Goal: Find specific page/section: Find specific page/section

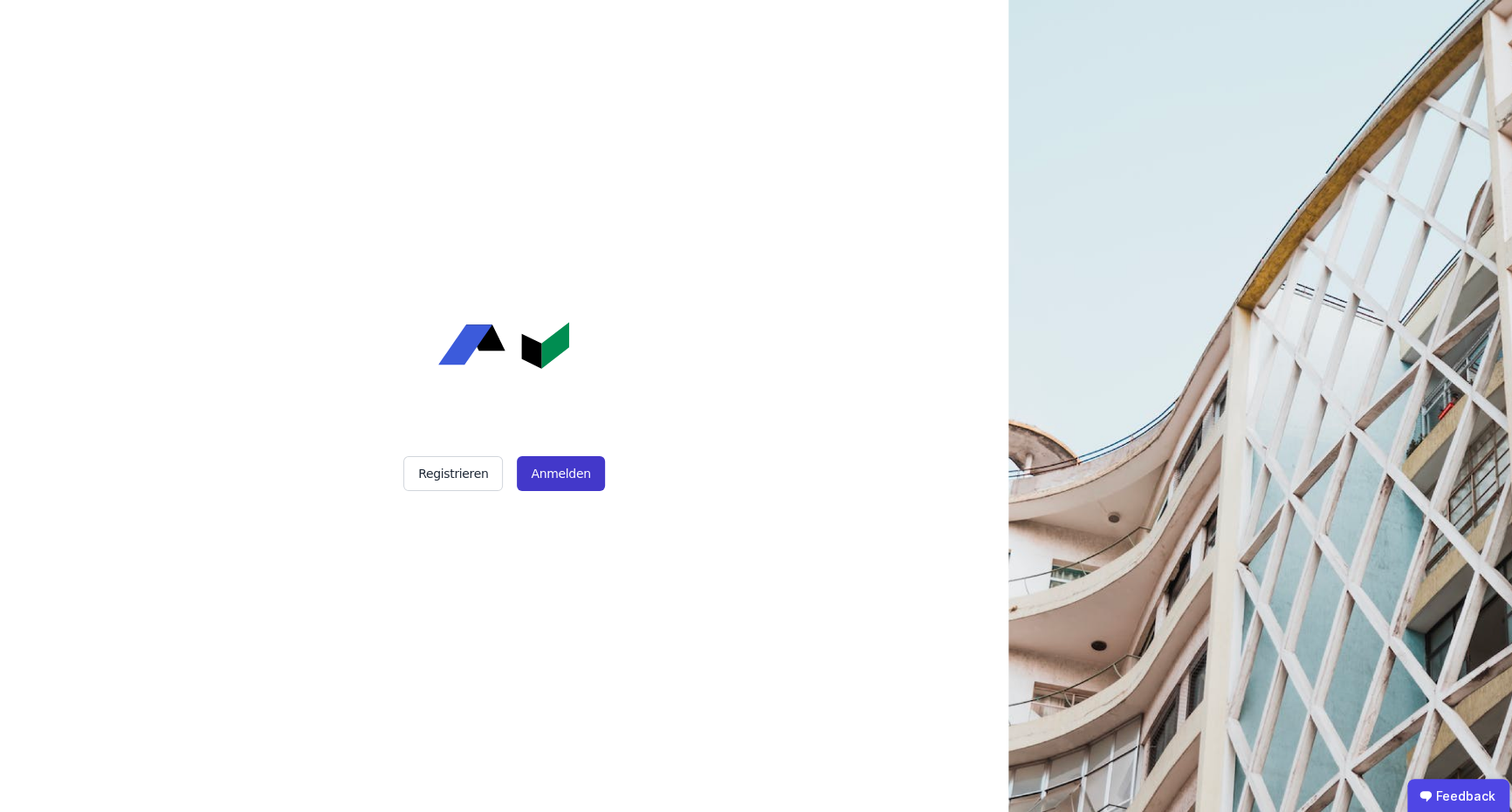
click at [567, 479] on button "Anmelden" at bounding box center [560, 474] width 87 height 35
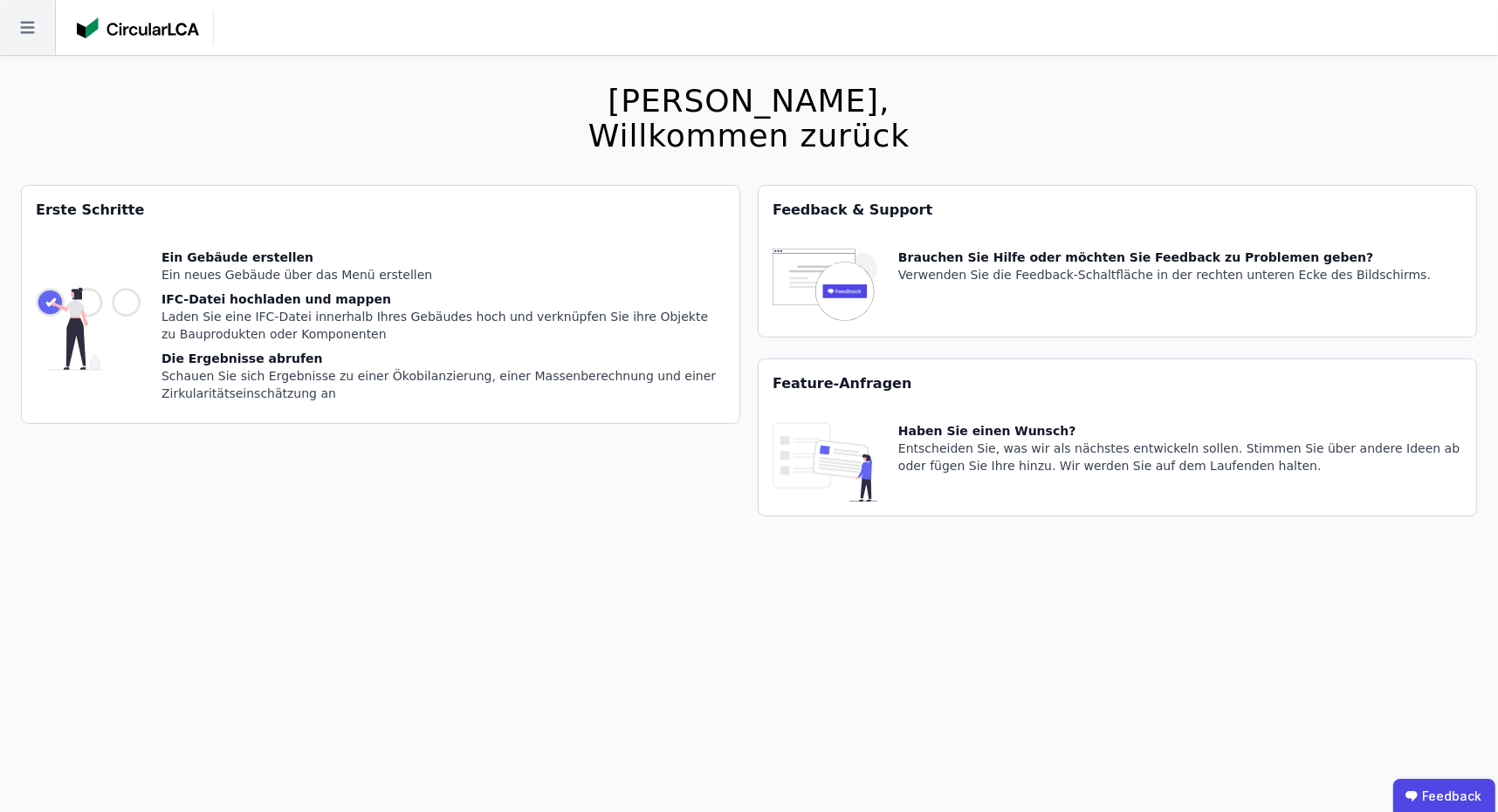
click at [38, 40] on icon at bounding box center [28, 28] width 55 height 55
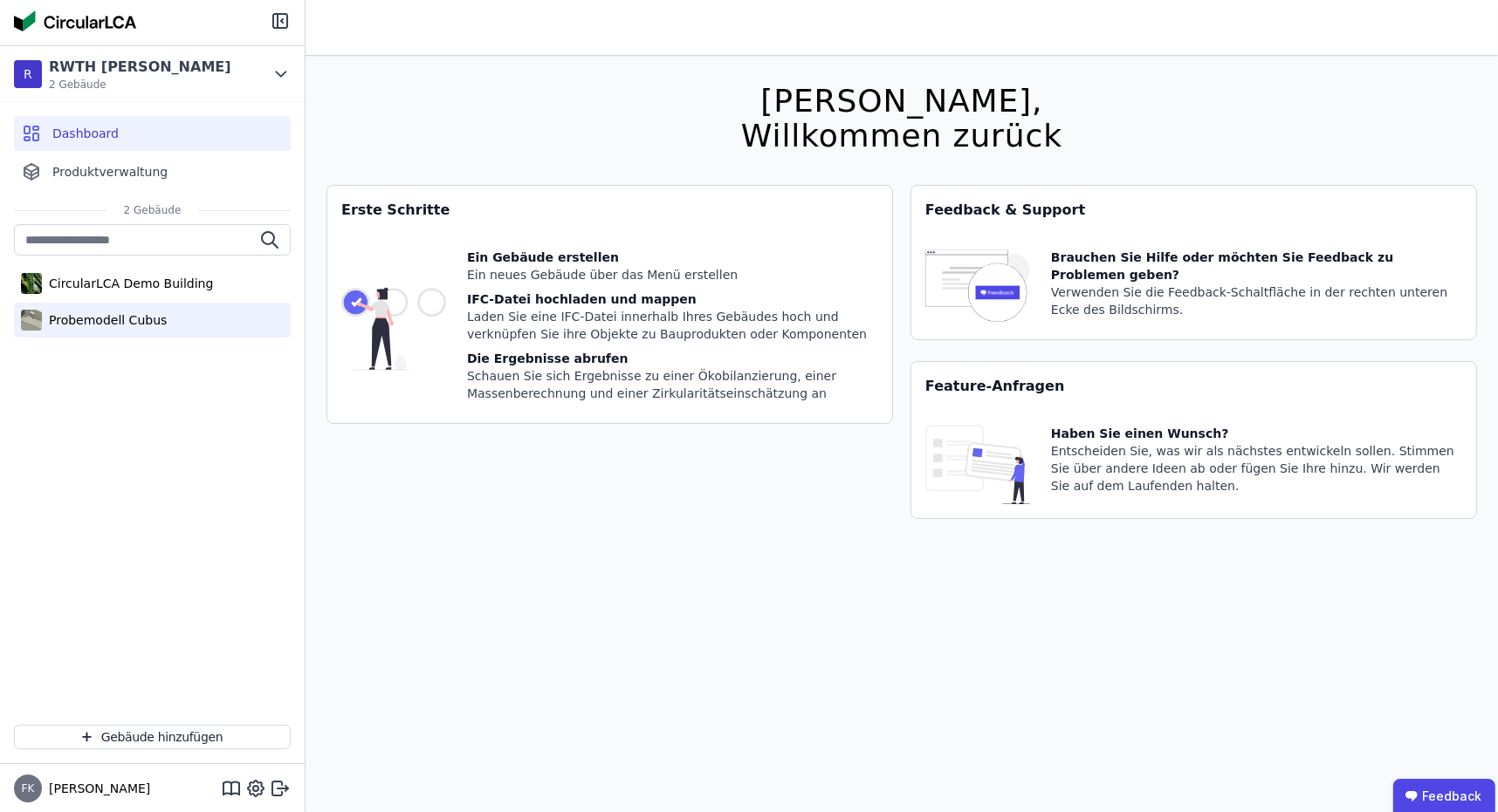
click at [107, 324] on div "Probemodell Cubus" at bounding box center [104, 320] width 125 height 18
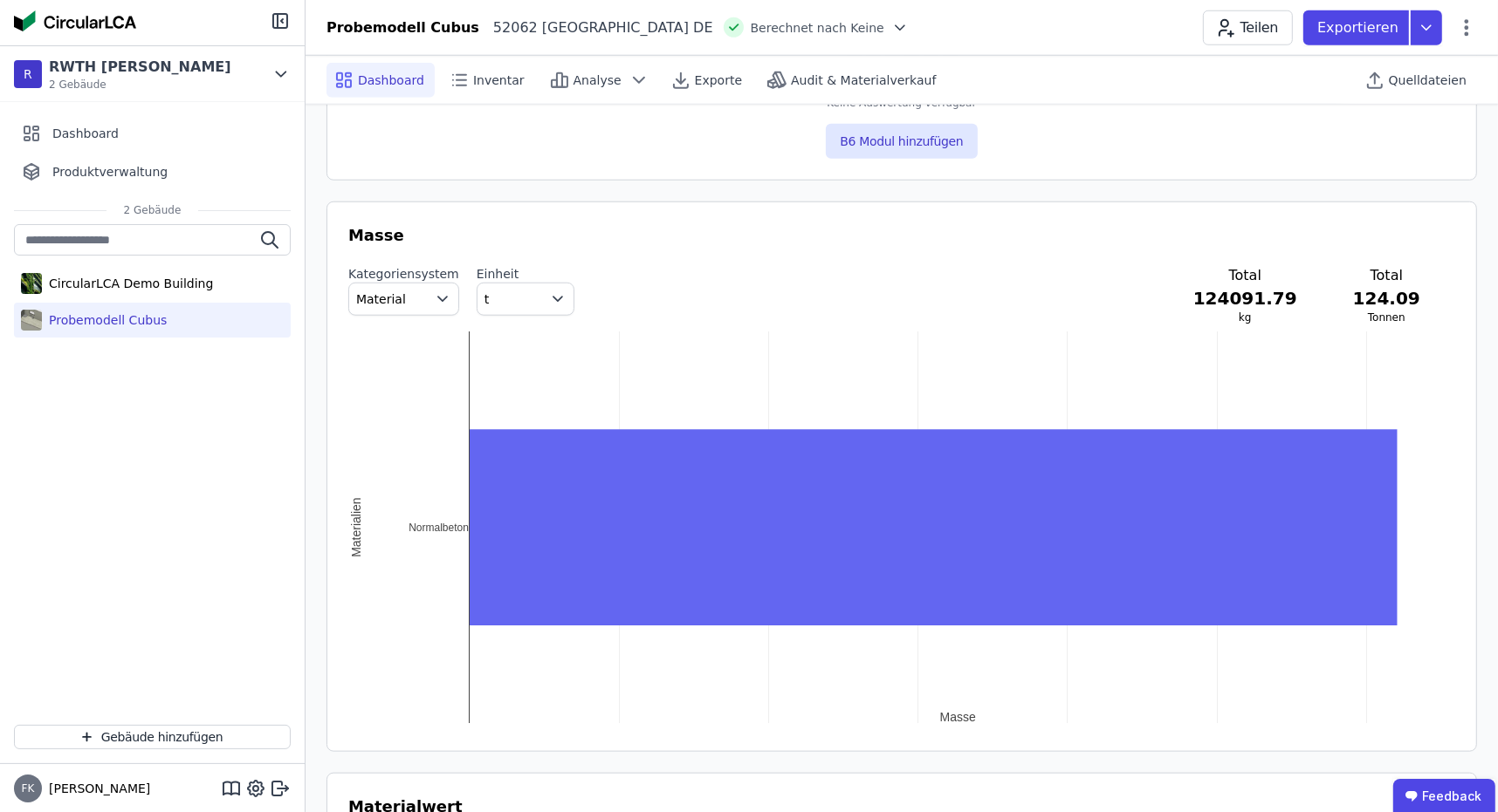
scroll to position [1744, 0]
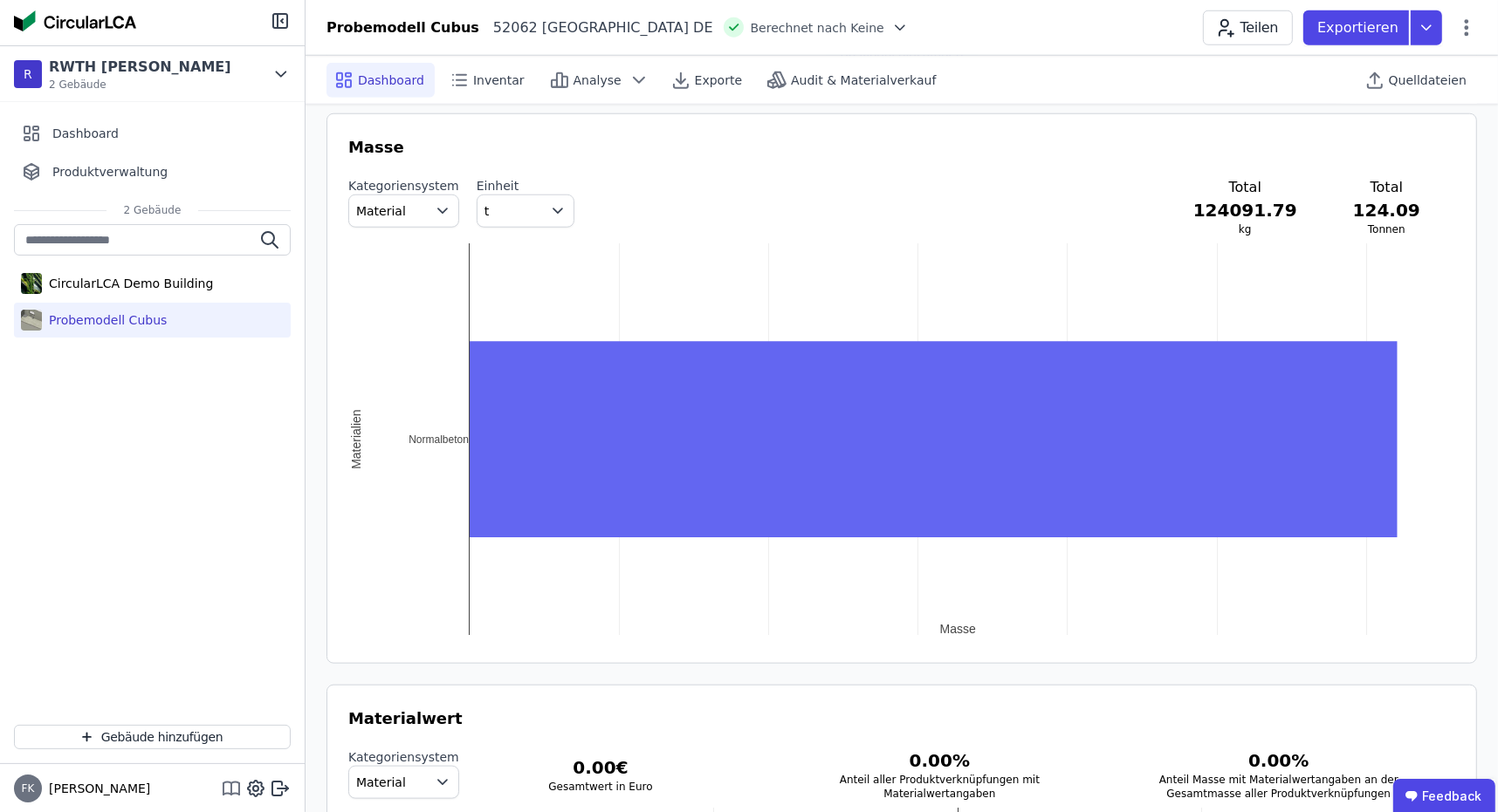
click at [225, 791] on icon at bounding box center [231, 789] width 21 height 21
